Goal: Transaction & Acquisition: Purchase product/service

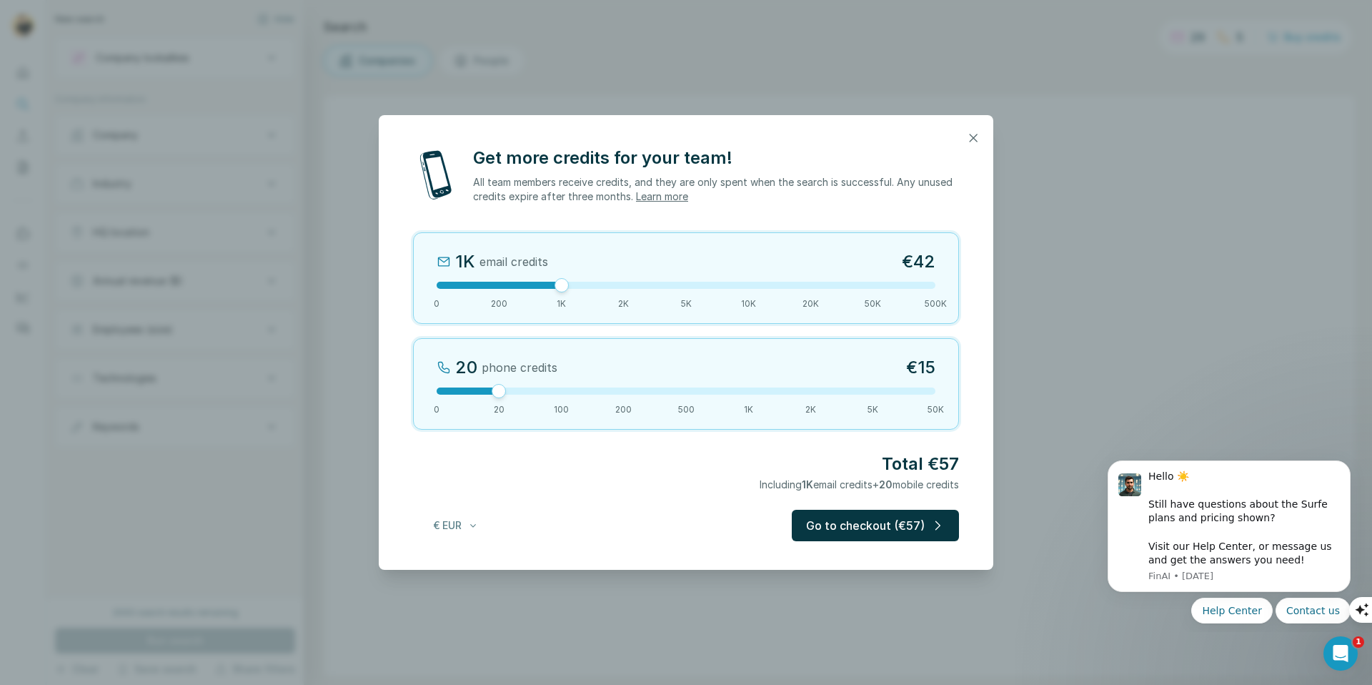
drag, startPoint x: 503, startPoint y: 288, endPoint x: 559, endPoint y: 287, distance: 56.5
click at [559, 287] on div at bounding box center [562, 285] width 14 height 14
drag, startPoint x: 500, startPoint y: 390, endPoint x: 568, endPoint y: 388, distance: 68.6
click at [568, 388] on div at bounding box center [686, 390] width 499 height 7
click at [883, 532] on button "Go to checkout (€114)" at bounding box center [873, 525] width 171 height 31
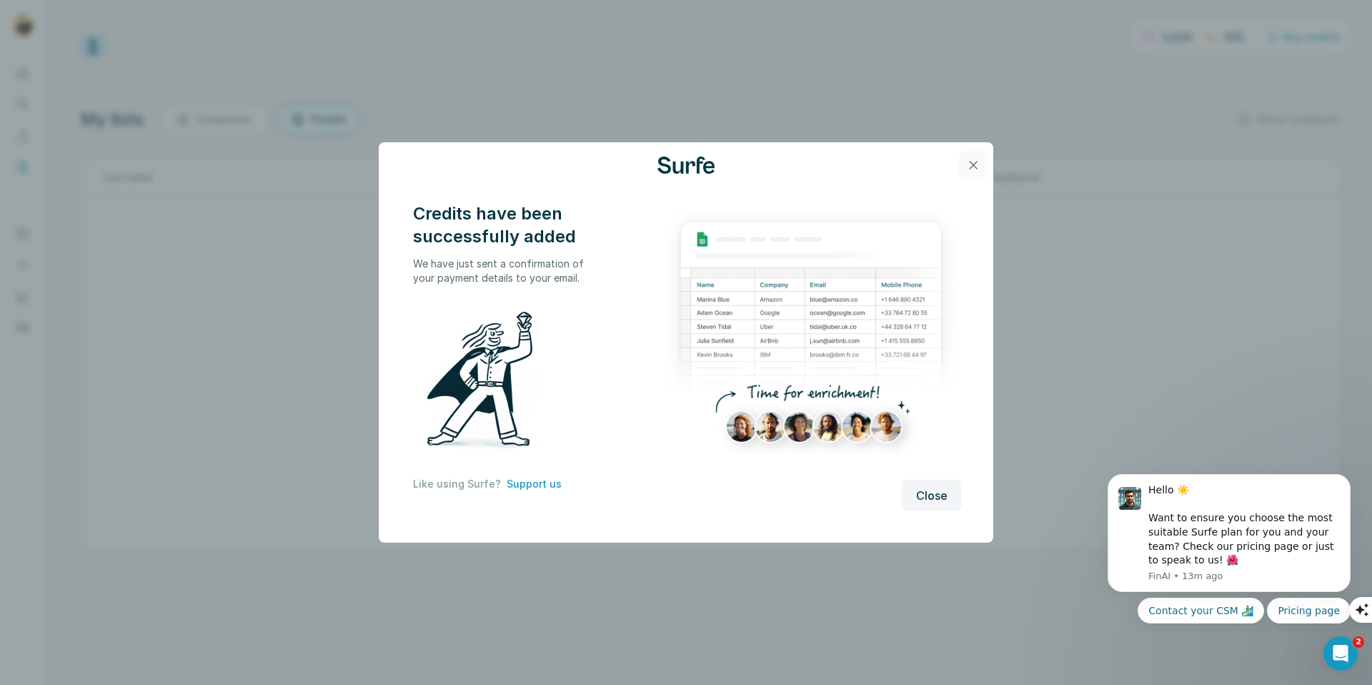
click at [971, 163] on icon "button" at bounding box center [973, 165] width 14 height 14
